Goal: Task Accomplishment & Management: Complete application form

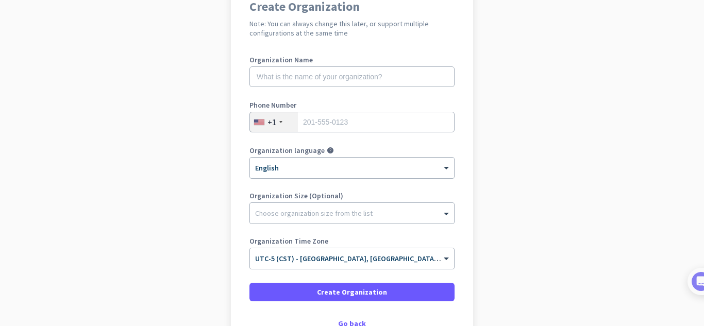
scroll to position [173, 0]
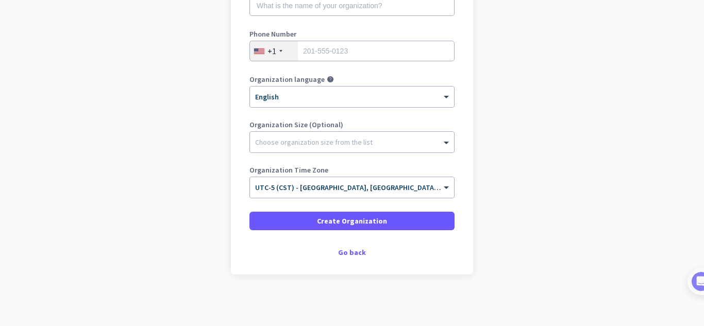
click at [358, 258] on div "Create Organization Note: You can always change this later, or support multiple…" at bounding box center [352, 93] width 242 height 364
click at [356, 253] on div "Go back" at bounding box center [351, 252] width 205 height 7
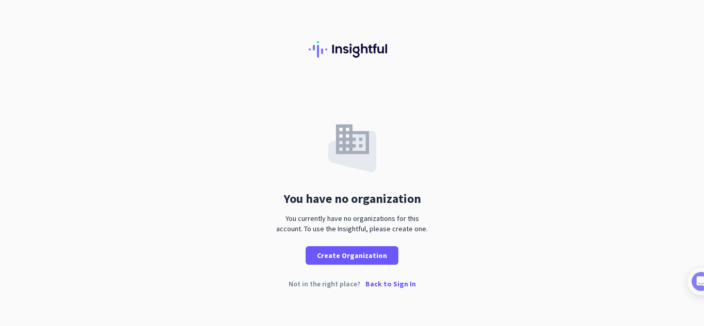
click at [404, 286] on p "Back to Sign In" at bounding box center [390, 283] width 50 height 7
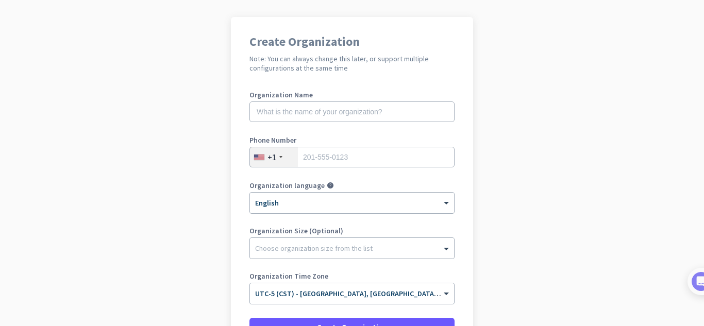
scroll to position [65, 0]
click at [303, 219] on div "Organization language help × English" at bounding box center [351, 203] width 205 height 41
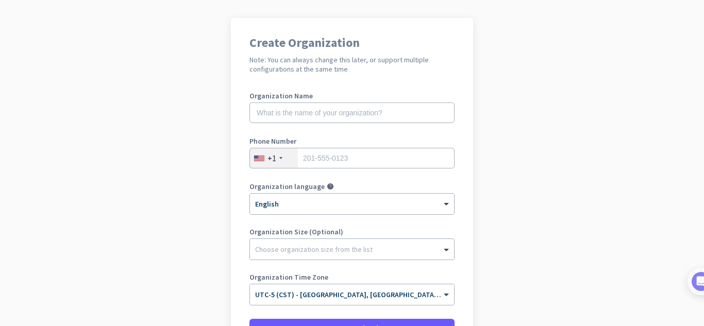
click at [172, 188] on app-onboarding-organization "Create Organization Note: You can always change this later, or support multiple…" at bounding box center [352, 225] width 704 height 415
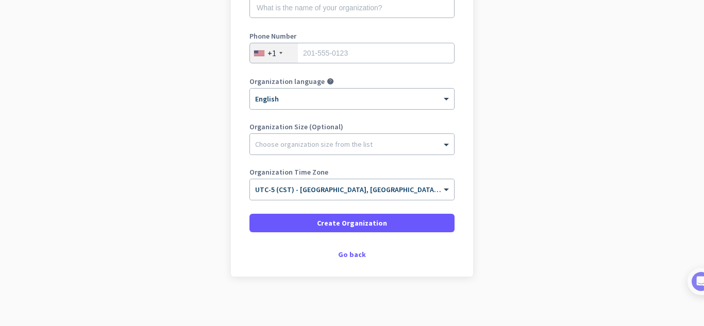
scroll to position [143, 0]
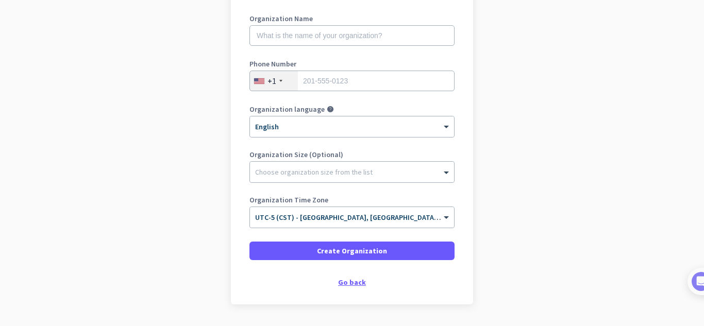
click at [345, 279] on div "Go back" at bounding box center [351, 282] width 205 height 7
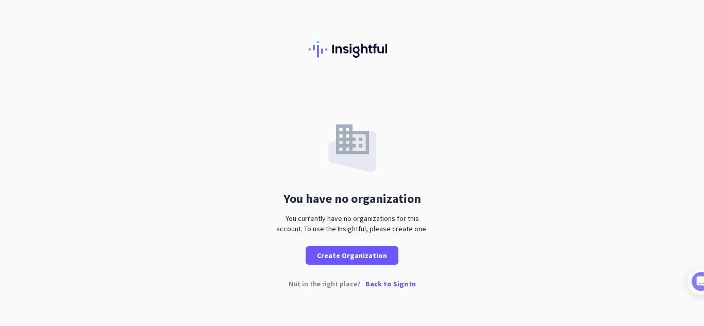
click at [403, 285] on p "Back to Sign In" at bounding box center [390, 283] width 50 height 7
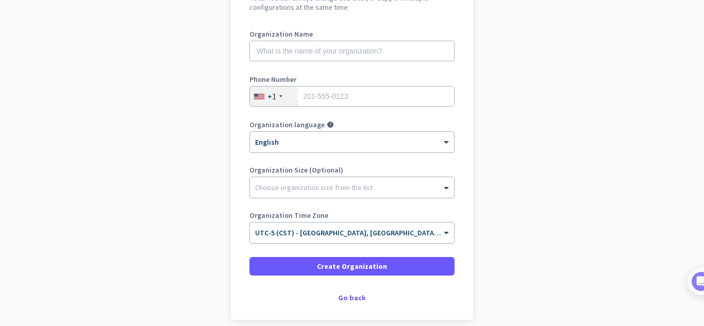
scroll to position [128, 0]
click at [141, 72] on app-onboarding-organization "Create Organization Note: You can always change this later, or support multiple…" at bounding box center [352, 163] width 704 height 415
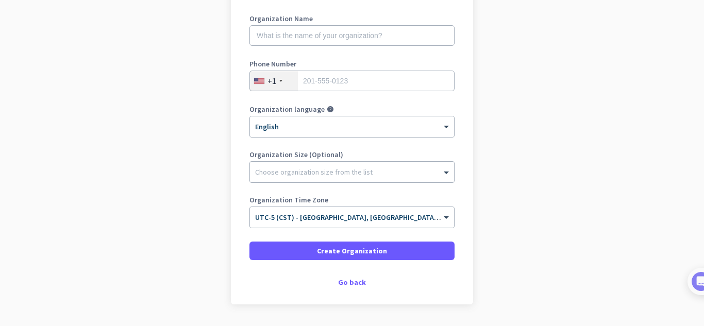
scroll to position [144, 0]
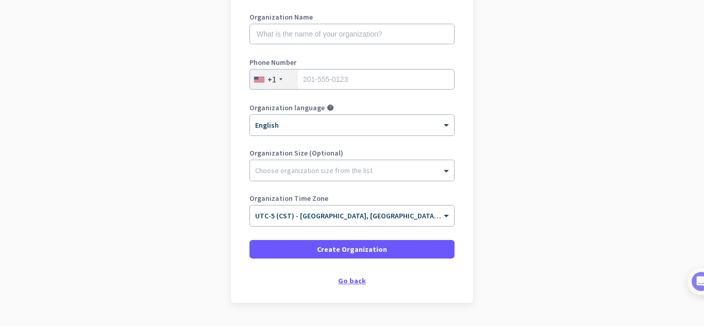
click at [358, 281] on div "Go back" at bounding box center [351, 280] width 205 height 7
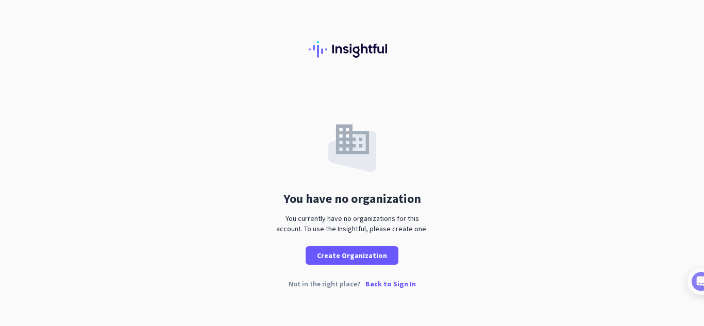
click at [376, 283] on p "Back to Sign In" at bounding box center [390, 283] width 50 height 7
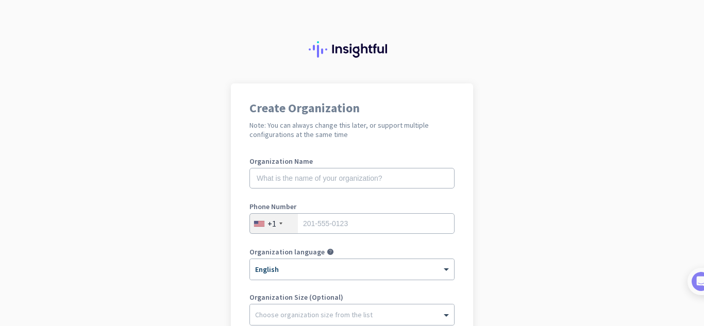
click at [402, 41] on div at bounding box center [352, 41] width 704 height 83
click at [395, 27] on div at bounding box center [352, 41] width 704 height 83
click at [391, 62] on div at bounding box center [352, 41] width 704 height 83
